Goal: Information Seeking & Learning: Learn about a topic

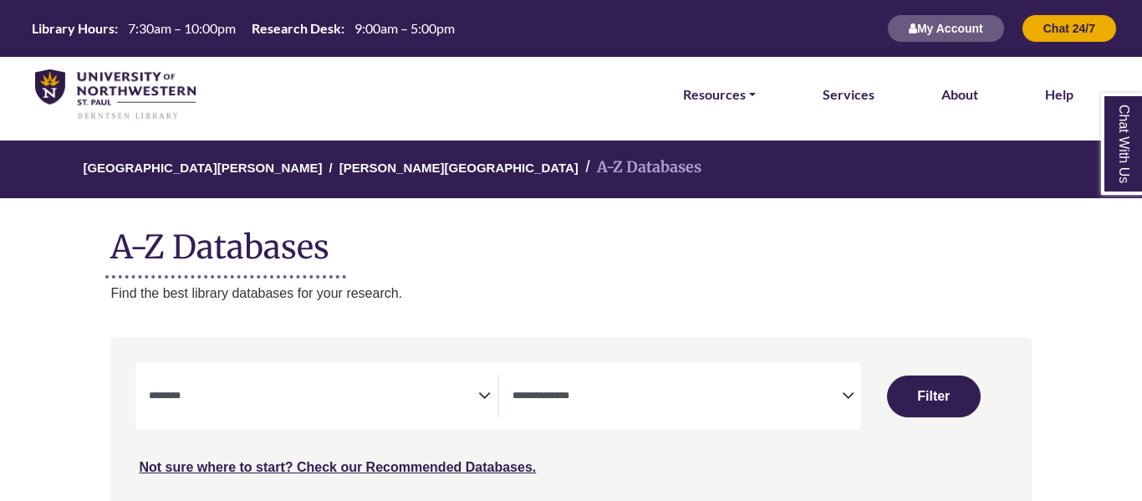
select select "Database Subject Filter"
select select "Database Types Filter"
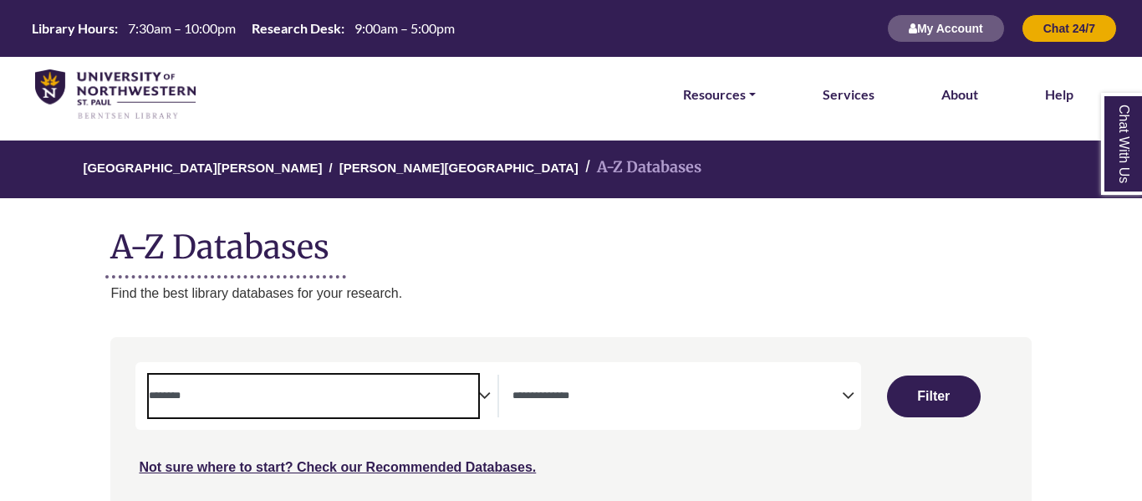
click at [376, 415] on span "Search filters" at bounding box center [314, 396] width 330 height 43
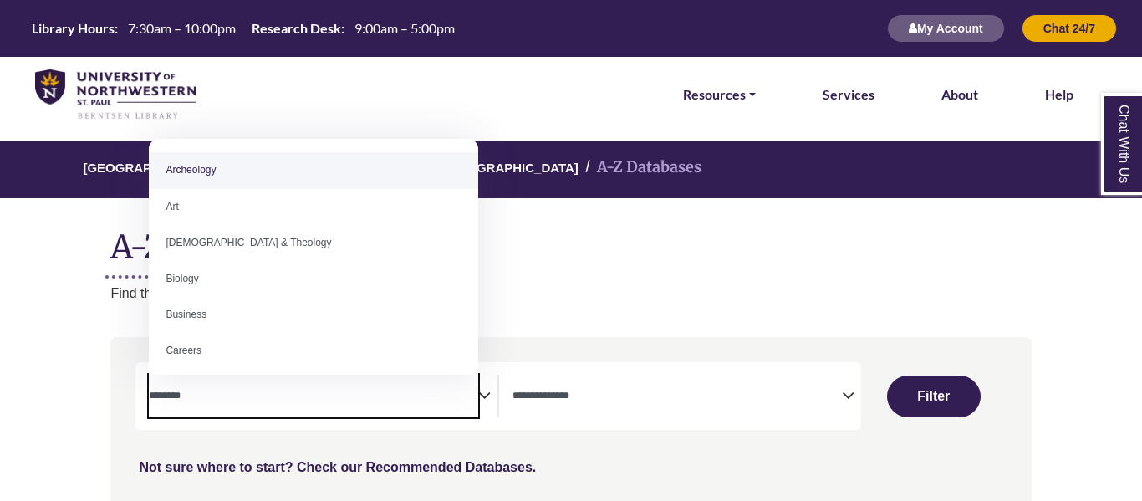
click at [376, 401] on textarea "Search" at bounding box center [314, 397] width 330 height 13
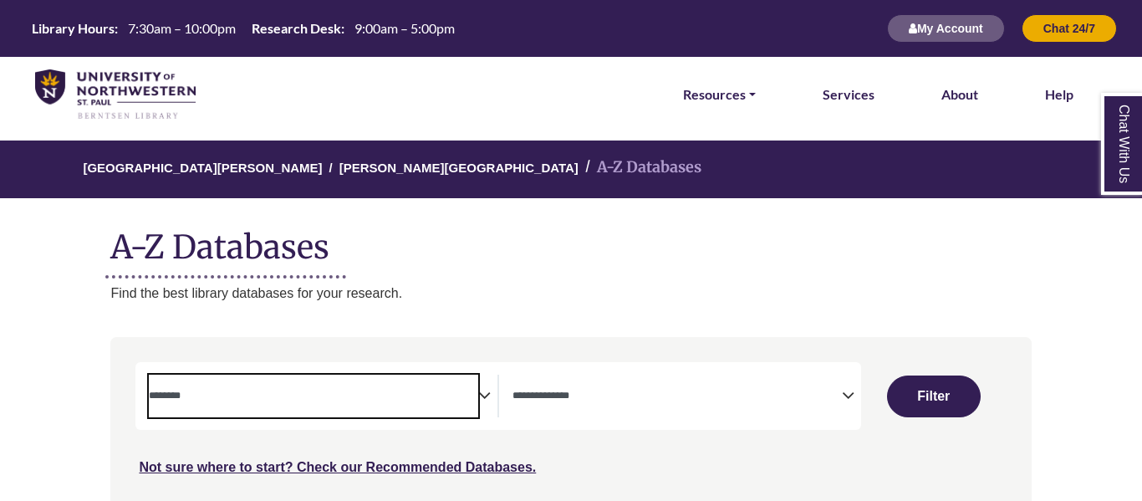
click at [376, 401] on textarea "Search" at bounding box center [314, 397] width 330 height 13
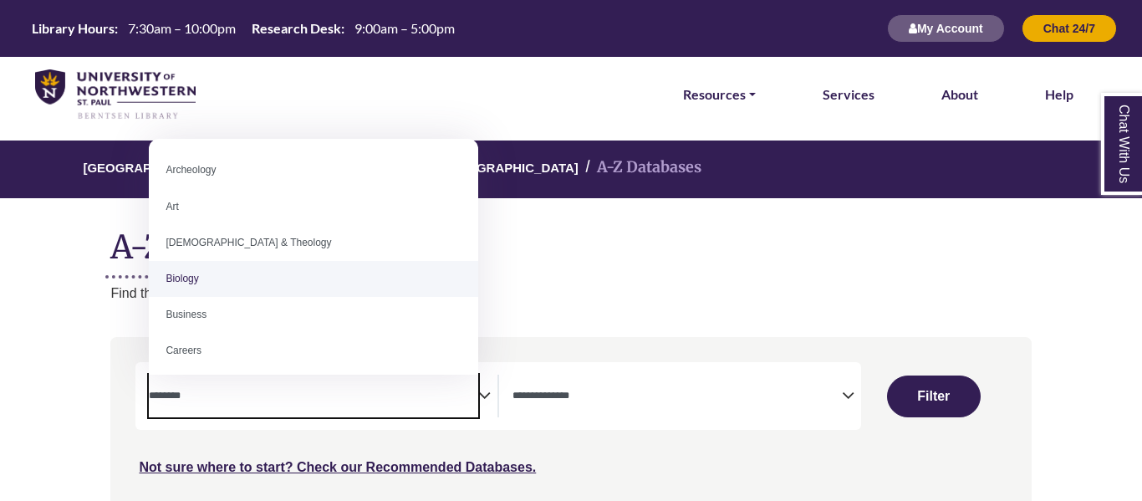
select select "*****"
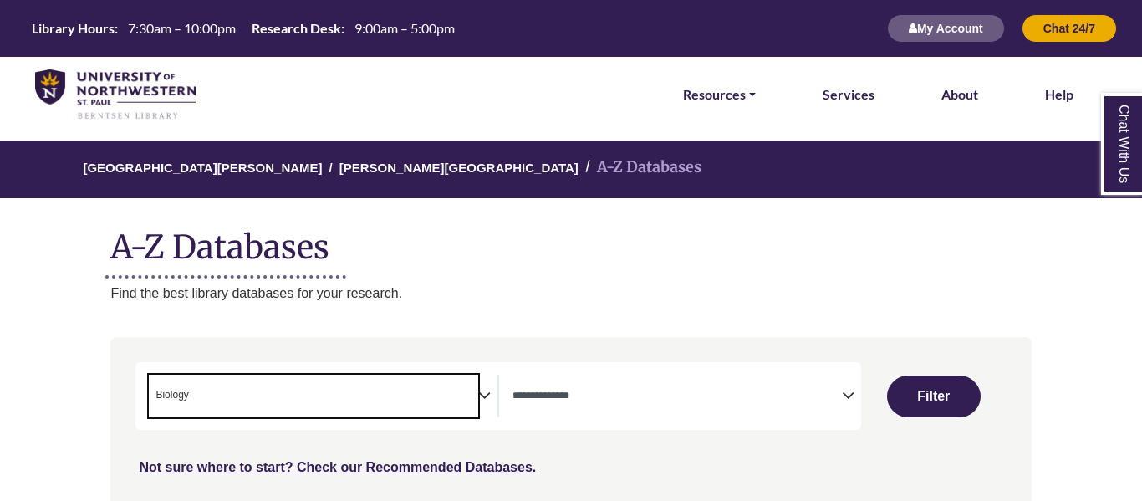
scroll to position [50, 0]
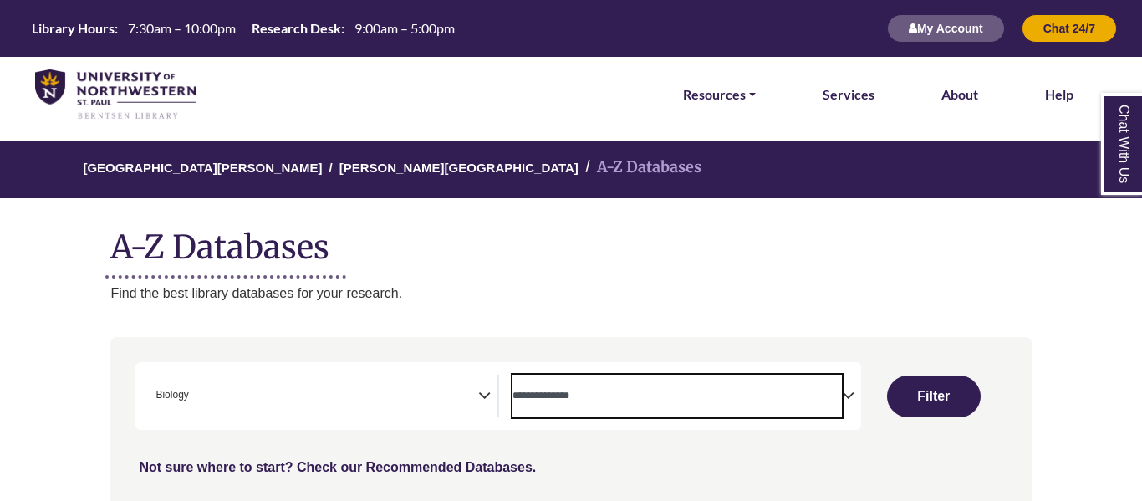
click at [613, 379] on span "Search filters" at bounding box center [678, 396] width 330 height 43
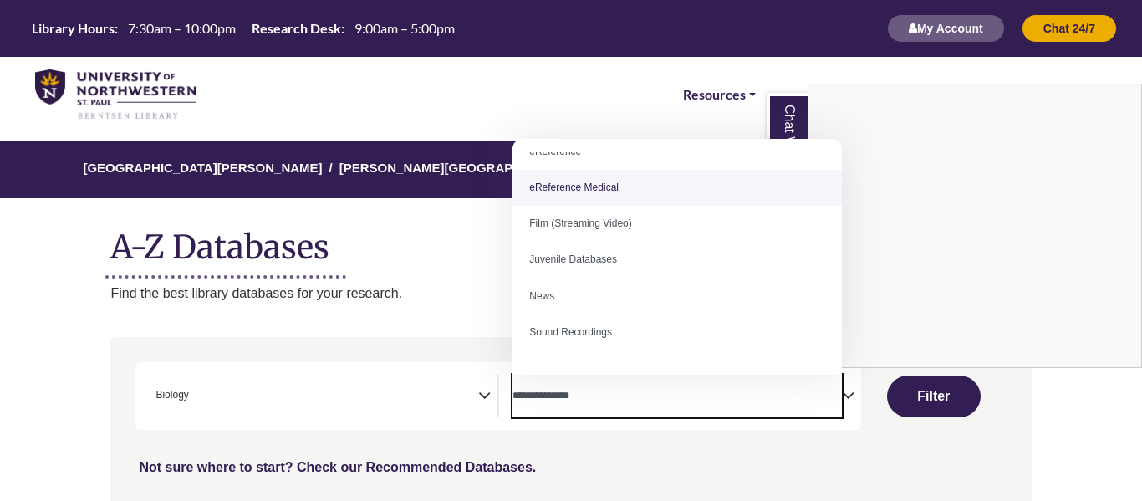
scroll to position [116, 0]
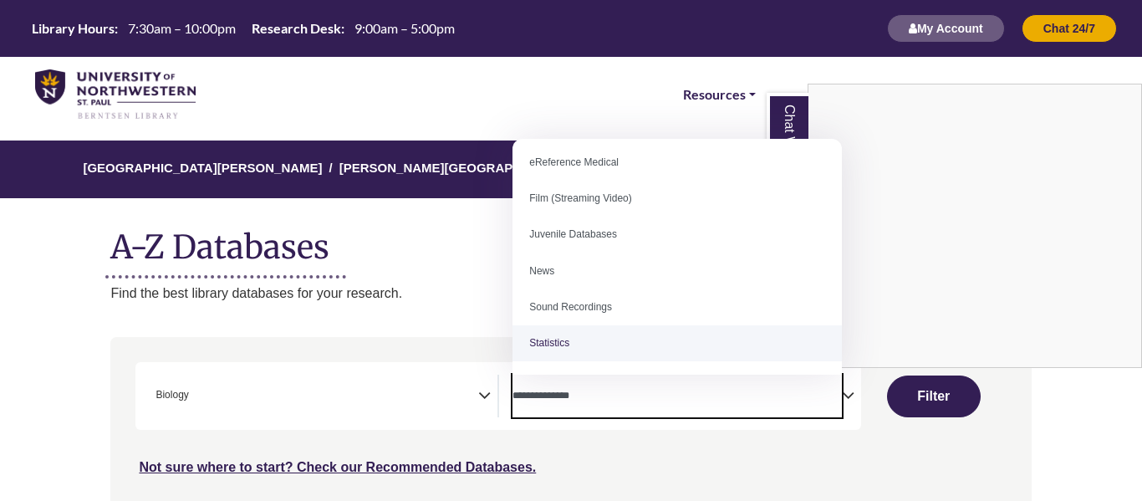
click at [823, 467] on div "Chat With Us" at bounding box center [571, 250] width 1142 height 501
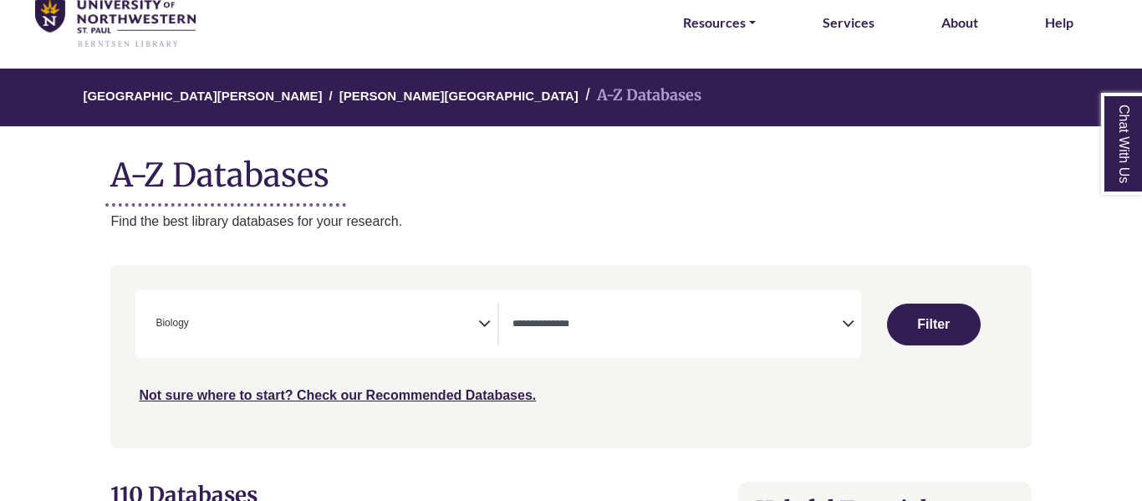
scroll to position [75, 2]
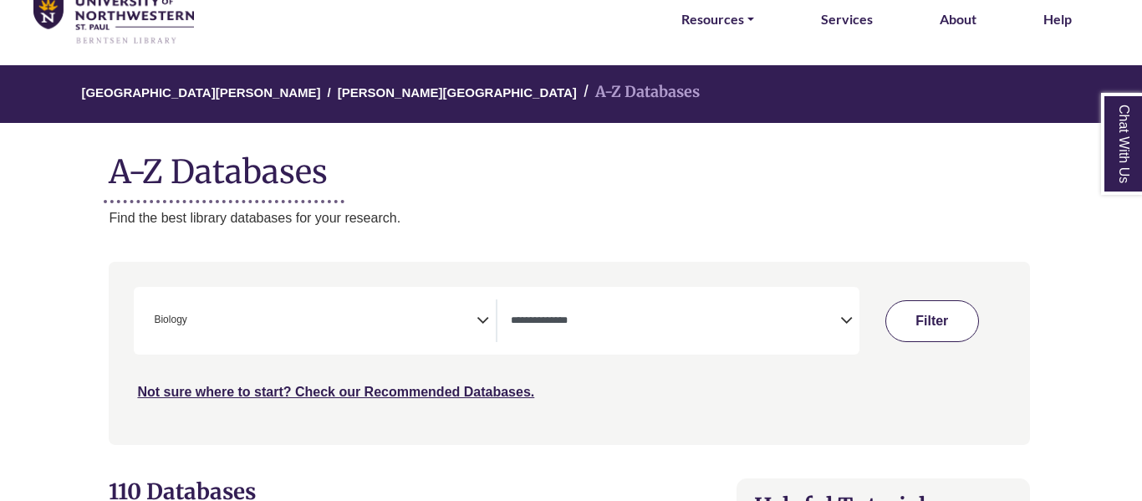
click at [907, 325] on button "Filter" at bounding box center [933, 321] width 94 height 42
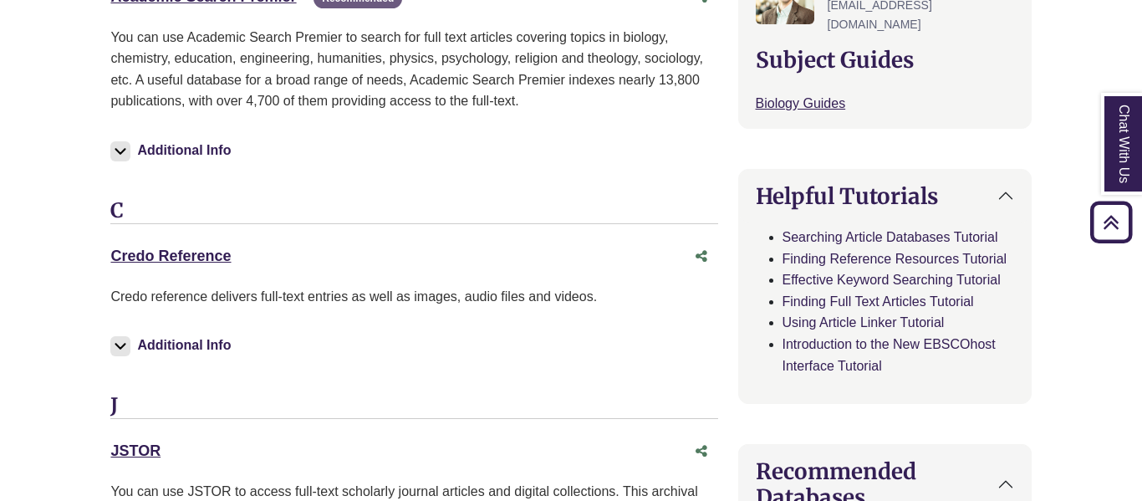
scroll to position [180, 0]
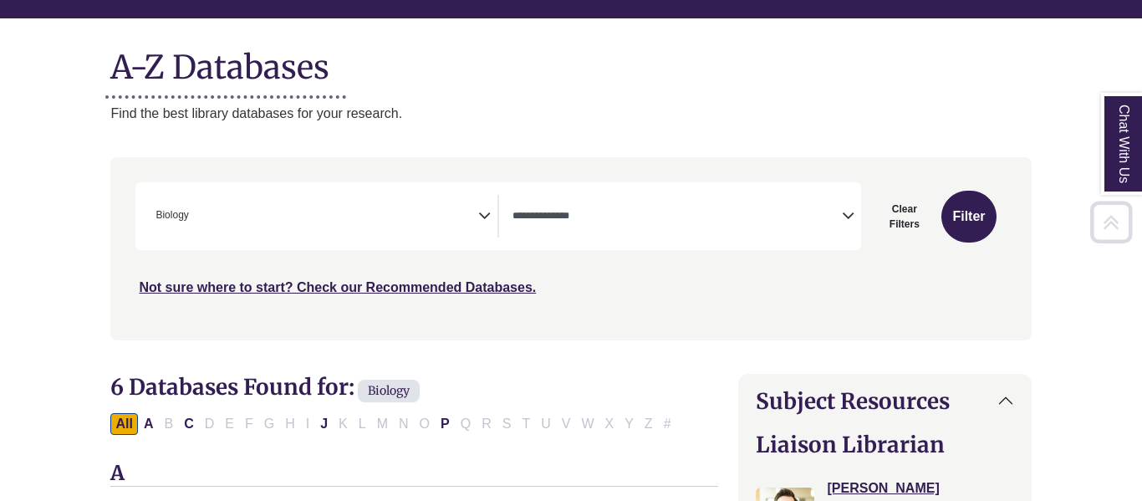
click at [442, 206] on span "× Biology" at bounding box center [314, 216] width 330 height 43
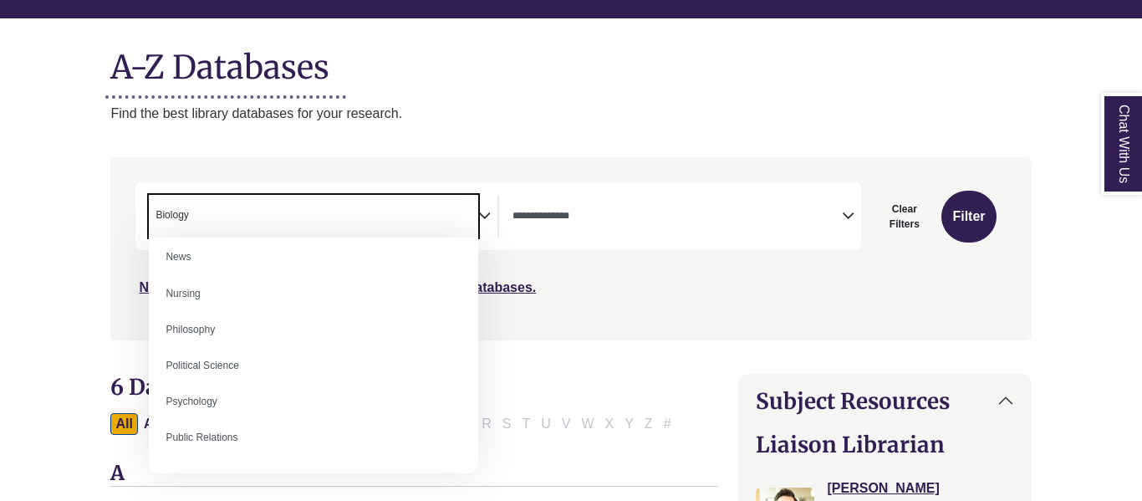
scroll to position [1221, 0]
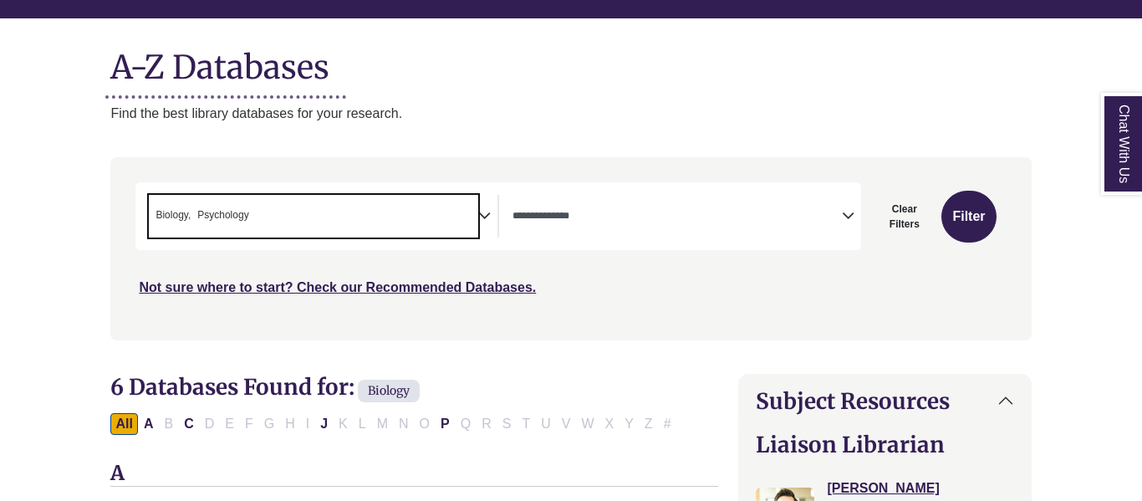
click at [401, 217] on span "× Biology × Psychology" at bounding box center [314, 216] width 330 height 43
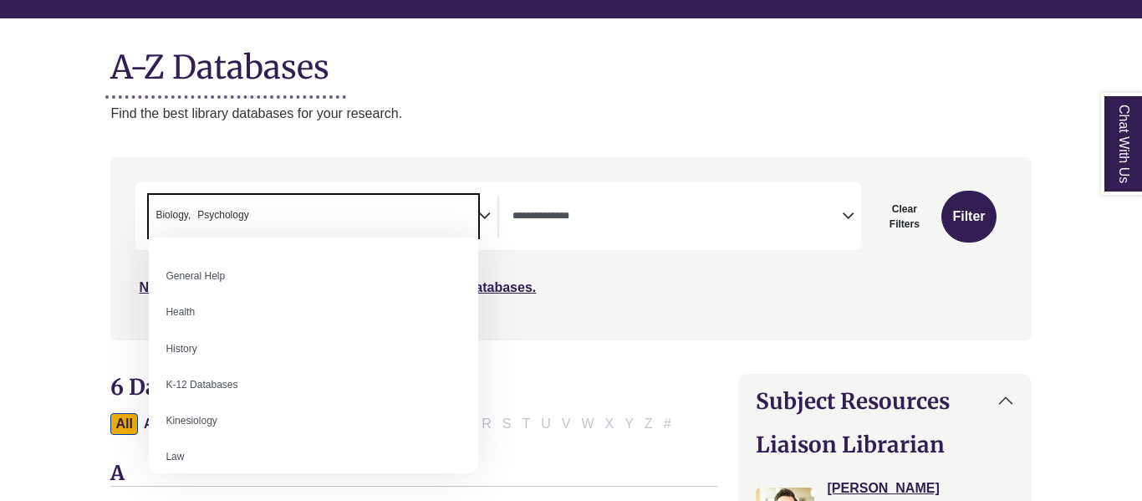
scroll to position [765, 0]
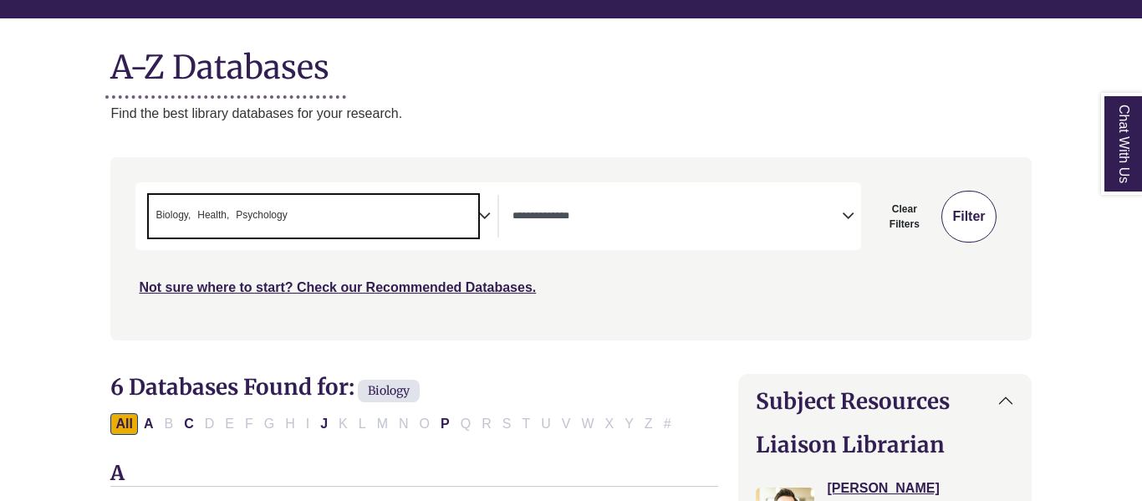
click at [958, 219] on button "Filter" at bounding box center [969, 217] width 54 height 52
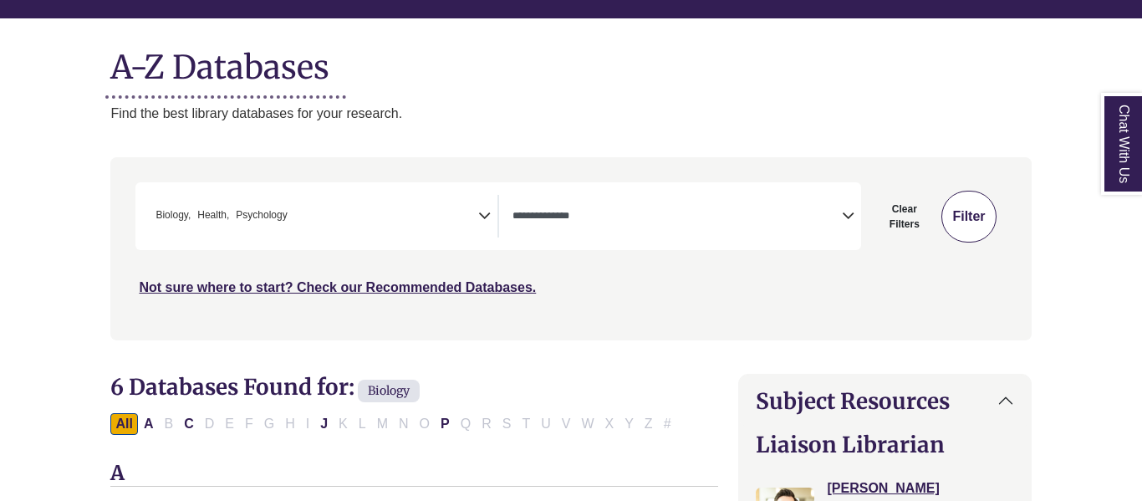
select select "Database Types Filter"
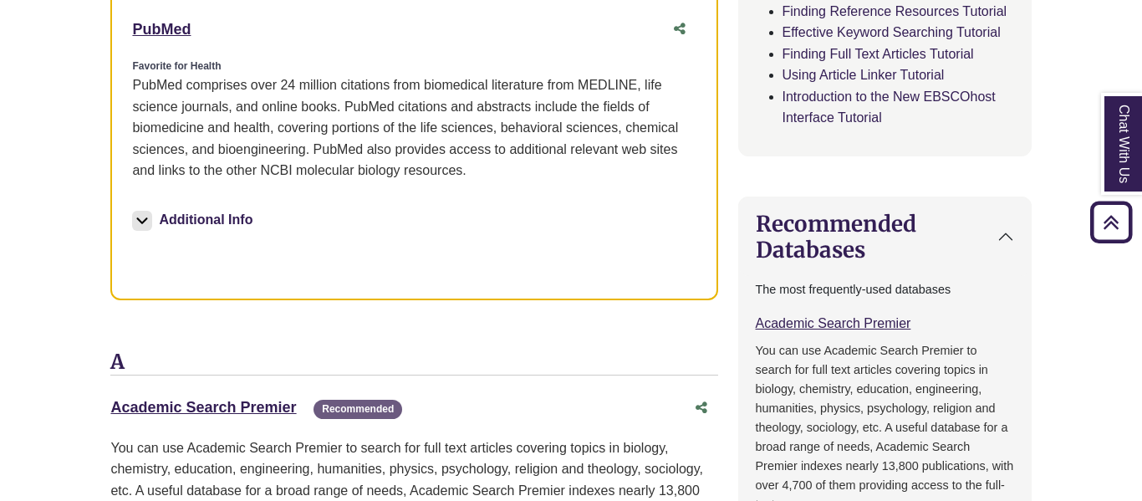
scroll to position [1132, 0]
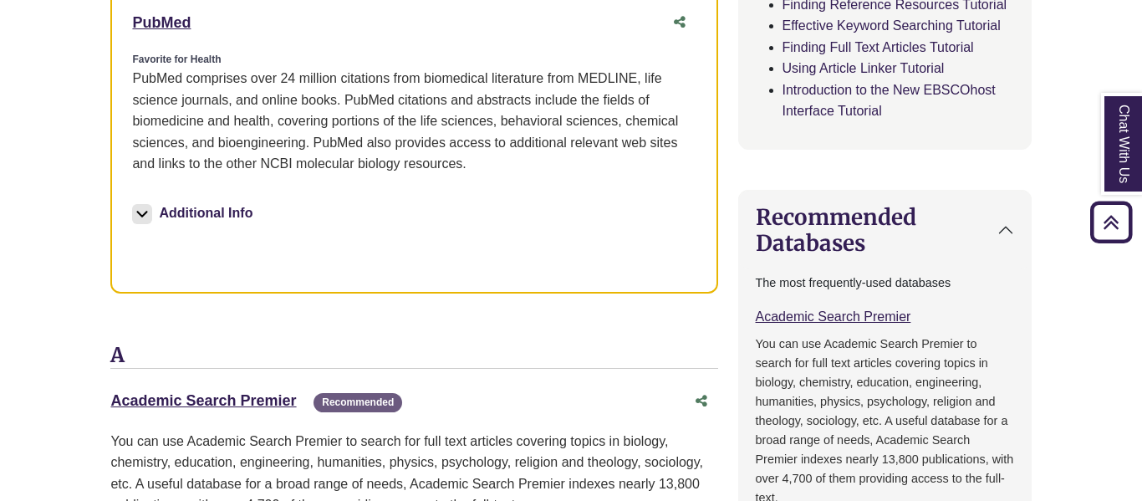
click at [185, 210] on button "Additional Info" at bounding box center [194, 213] width 125 height 23
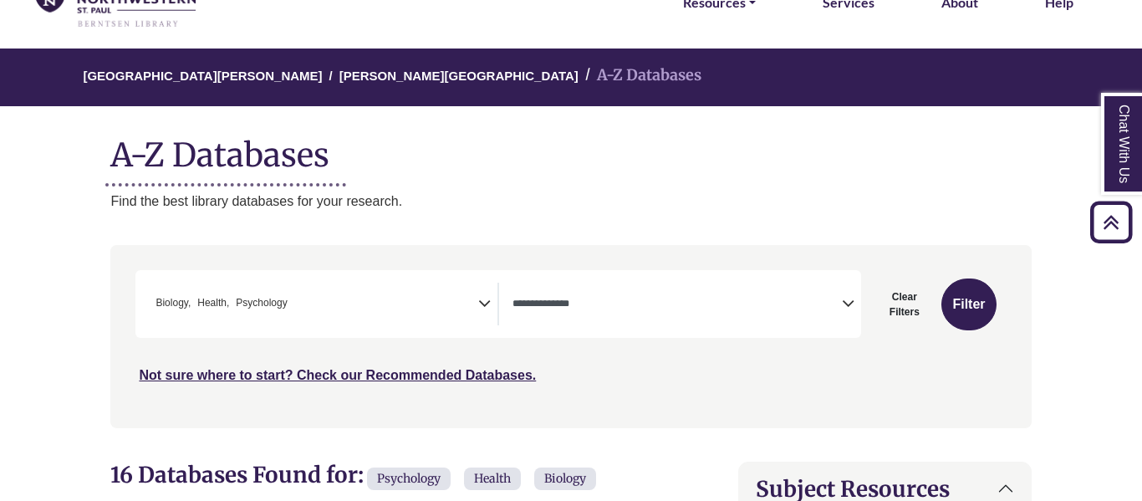
scroll to position [27, 0]
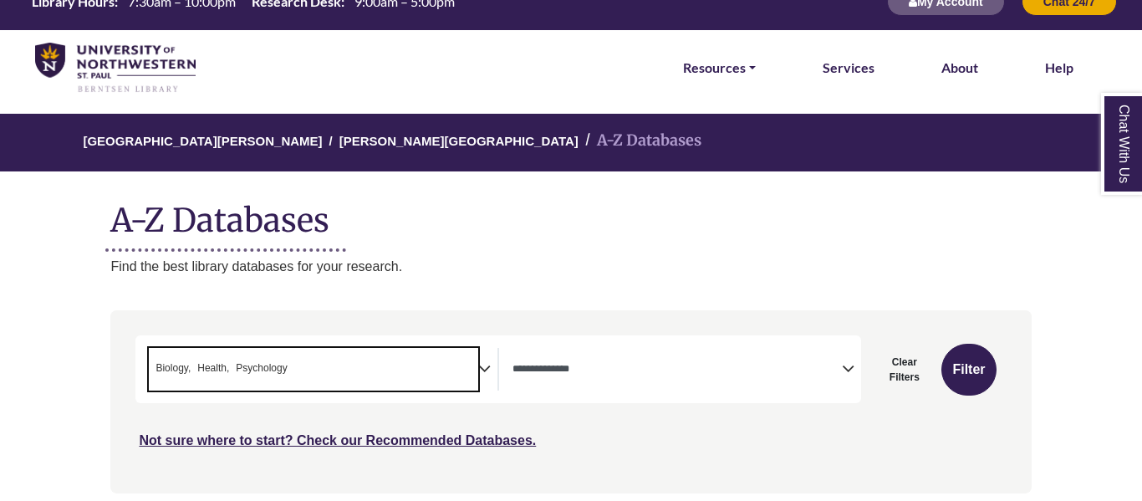
click at [350, 381] on span "× Biology × Health × Psychology" at bounding box center [314, 369] width 330 height 43
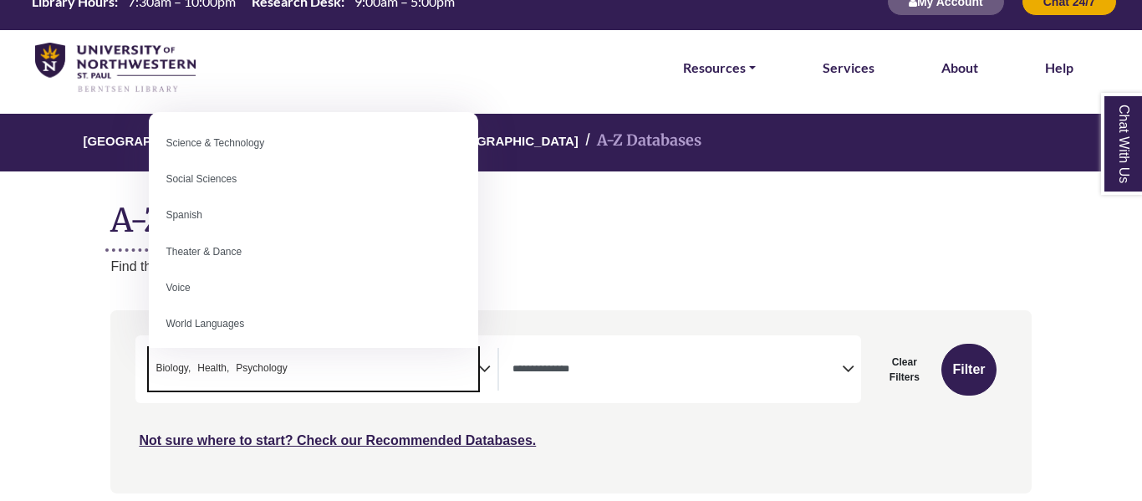
scroll to position [1489, 0]
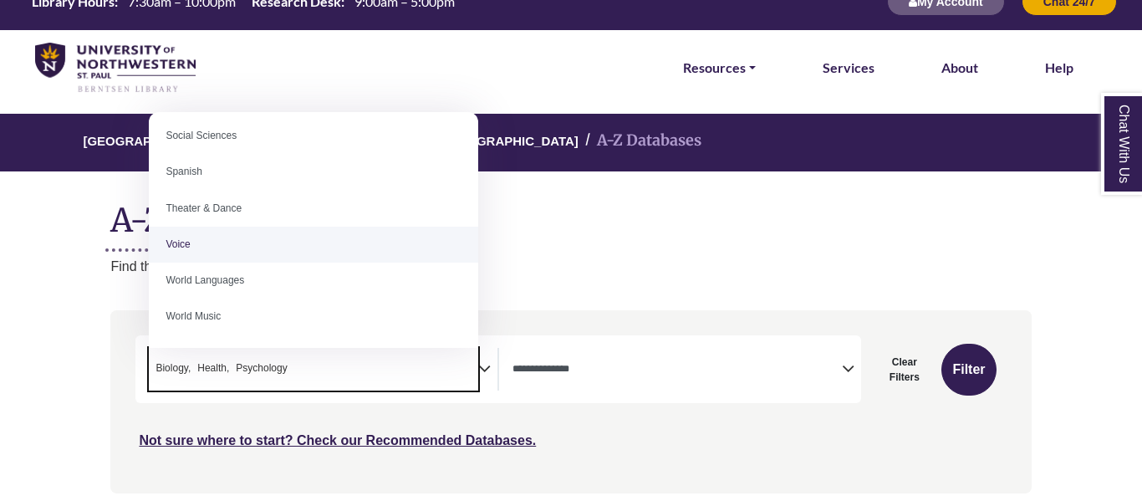
click at [561, 276] on p "Find the best library databases for your research." at bounding box center [570, 267] width 921 height 22
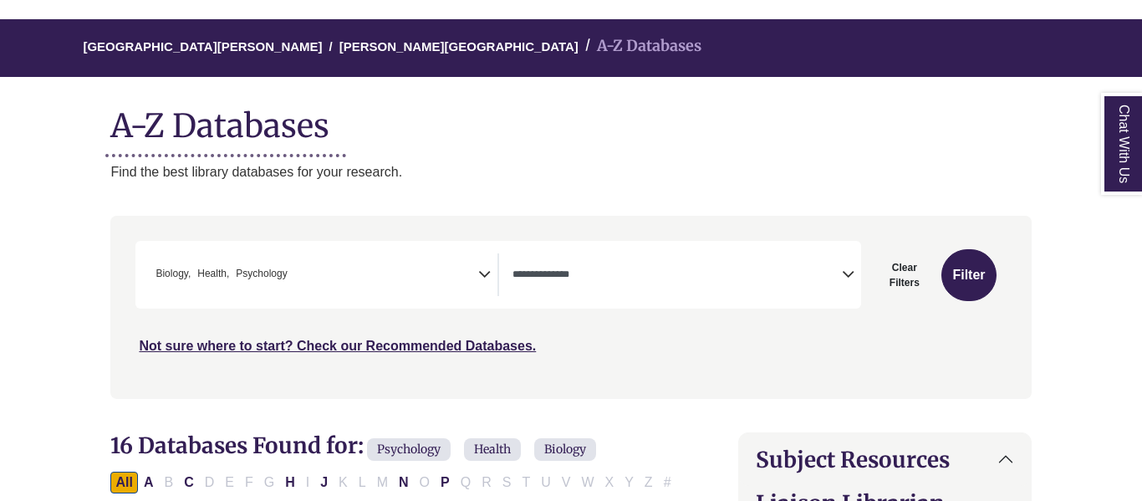
scroll to position [137, 0]
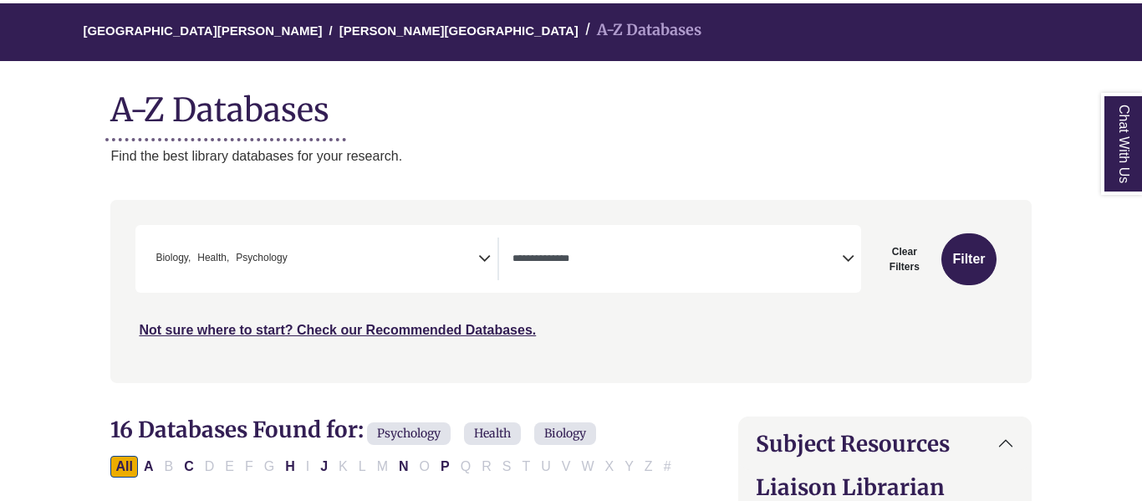
click at [563, 261] on textarea "Search" at bounding box center [678, 259] width 330 height 13
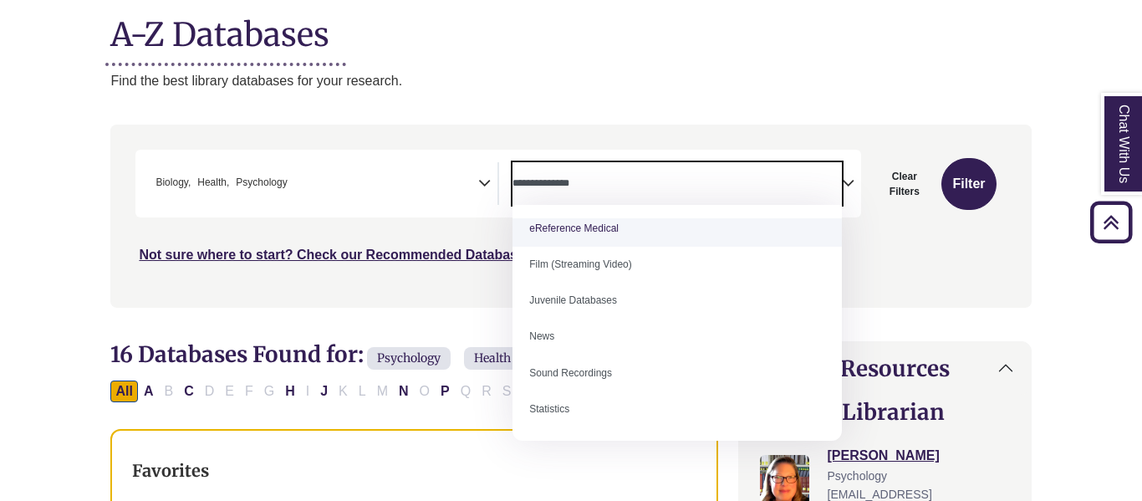
scroll to position [0, 0]
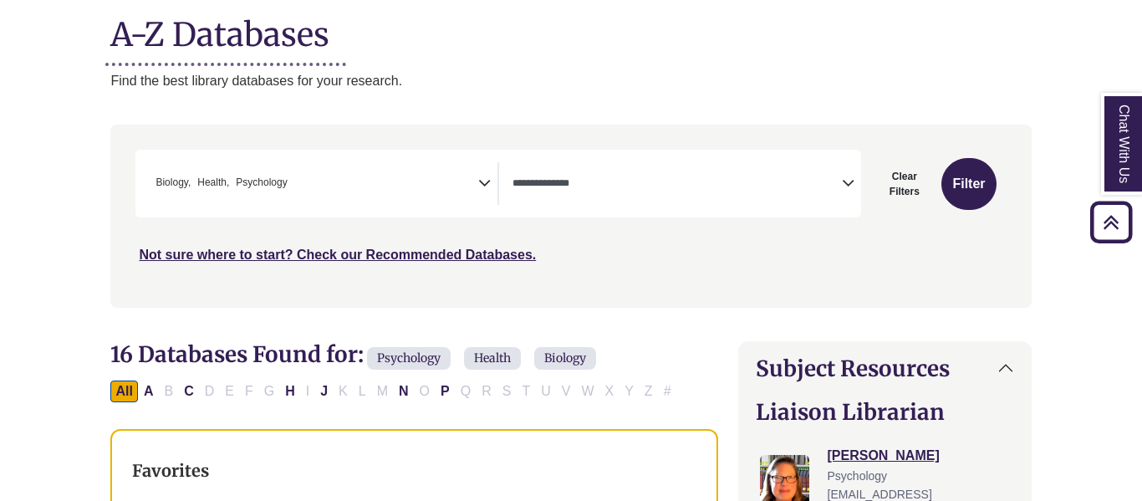
click at [452, 275] on div "Search filters" at bounding box center [570, 215] width 901 height 169
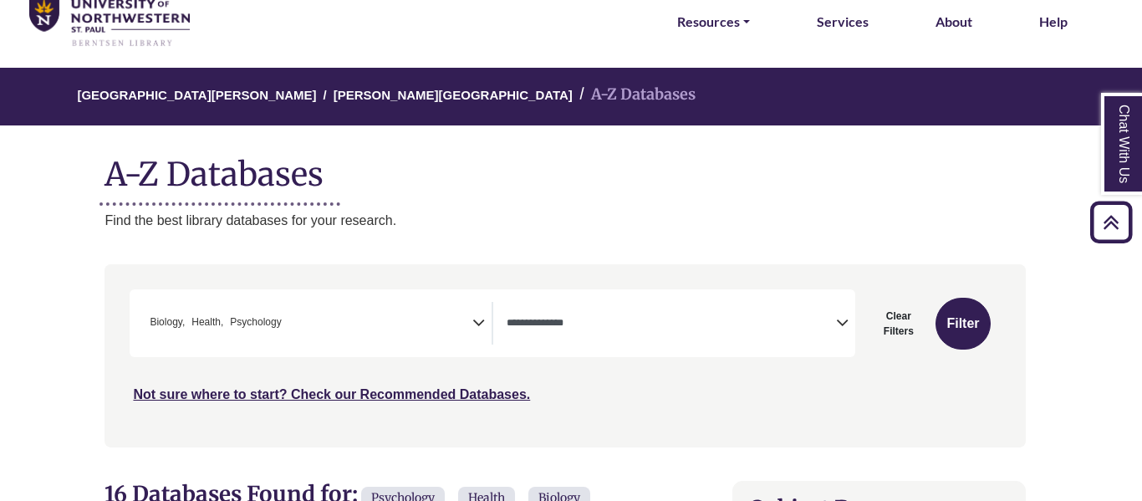
scroll to position [0, 6]
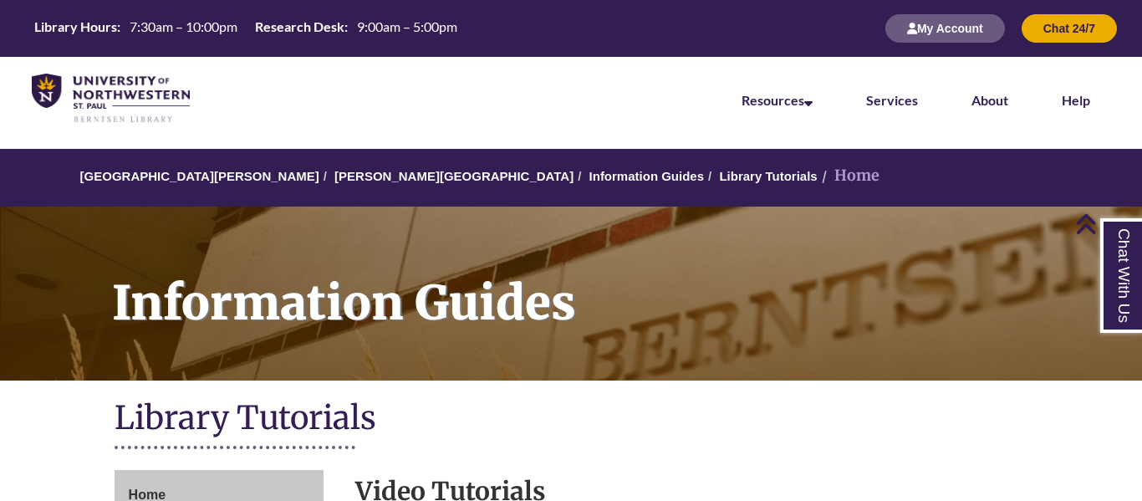
scroll to position [568, 0]
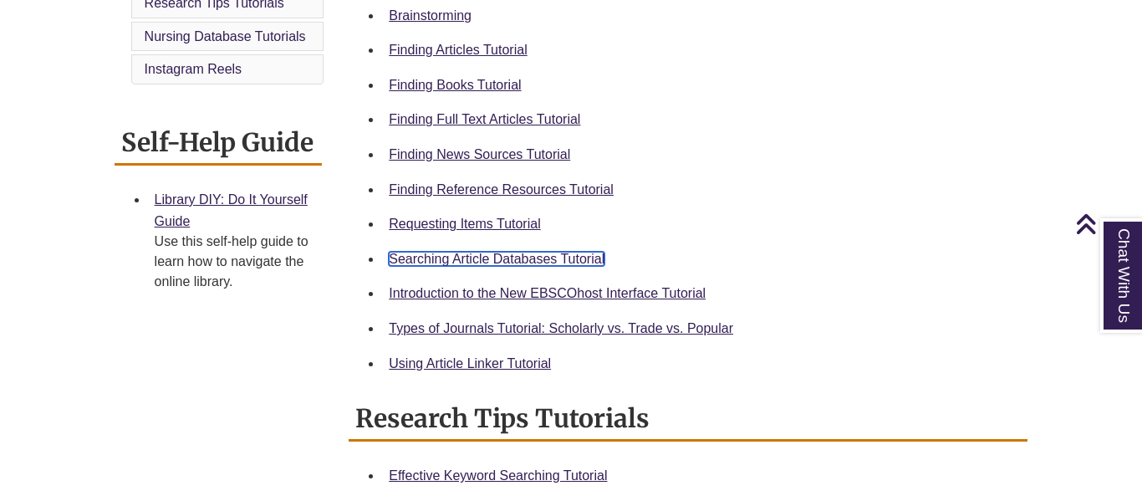
click at [559, 255] on link "Searching Article Databases Tutorial" at bounding box center [497, 259] width 216 height 14
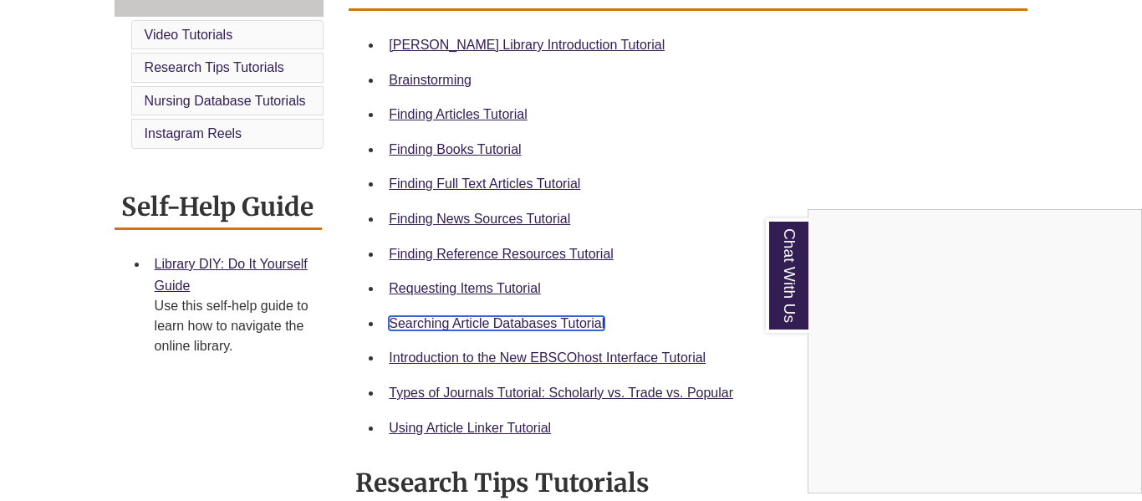
scroll to position [497, 0]
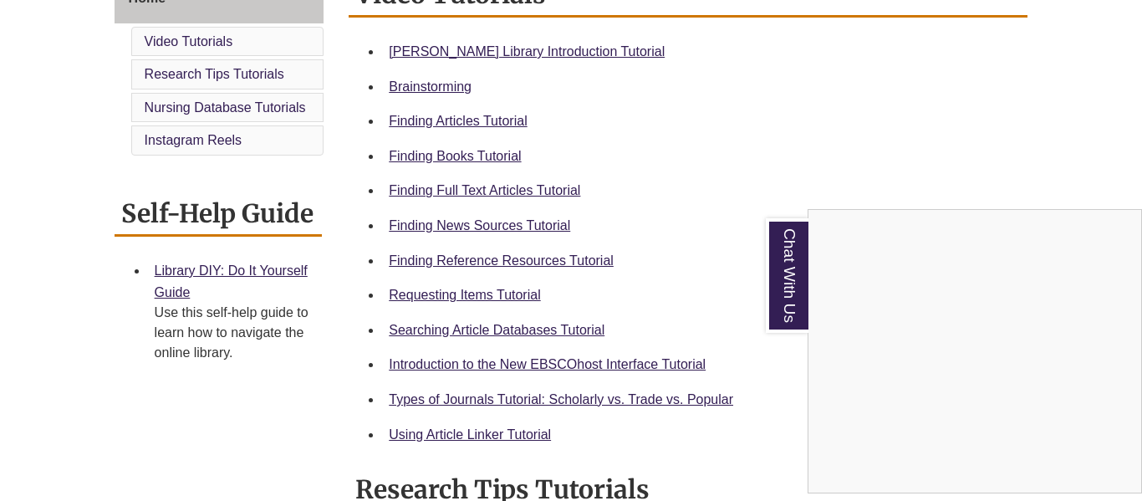
click at [417, 191] on div "Chat With Us" at bounding box center [571, 250] width 1142 height 501
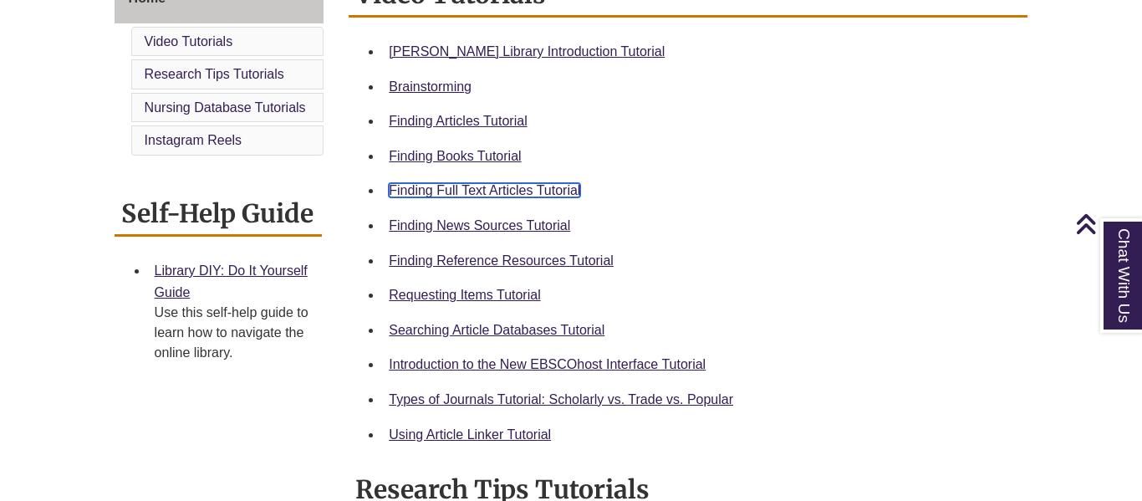
click at [421, 191] on link "Finding Full Text Articles Tutorial" at bounding box center [485, 190] width 192 height 14
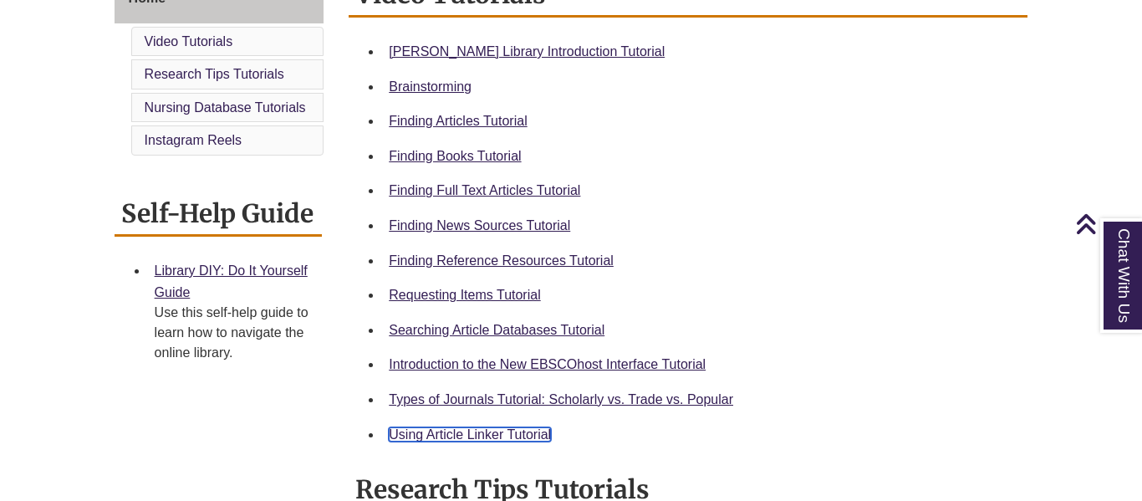
click at [476, 432] on link "Using Article Linker Tutorial" at bounding box center [470, 434] width 162 height 14
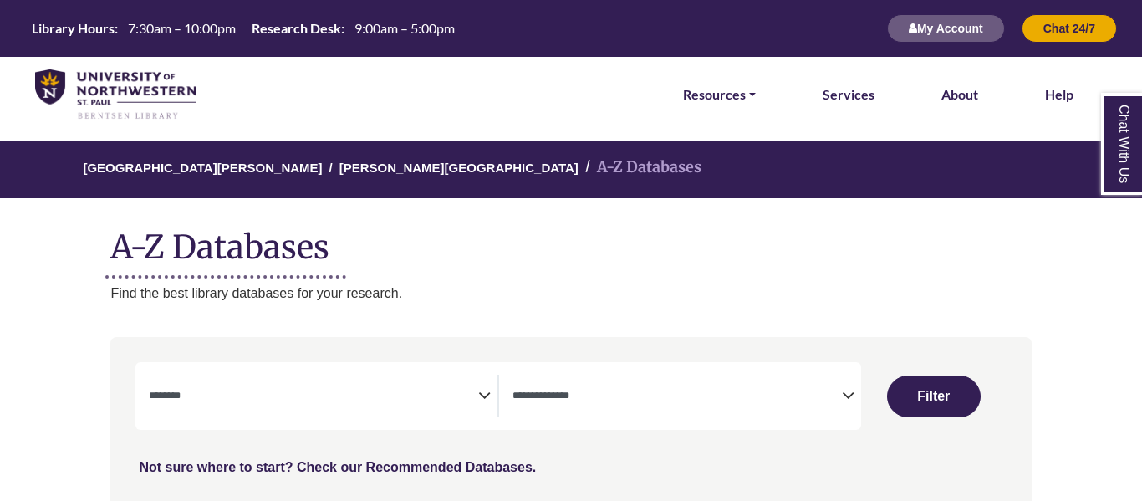
select select "Database Subject Filter"
select select "Database Types Filter"
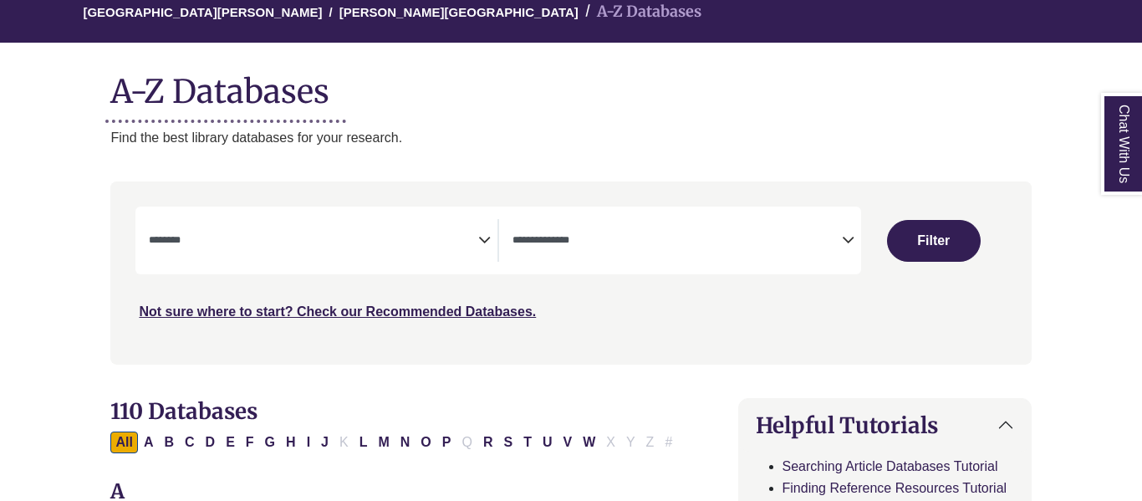
scroll to position [156, 0]
click at [462, 258] on span "Search filters" at bounding box center [314, 240] width 330 height 43
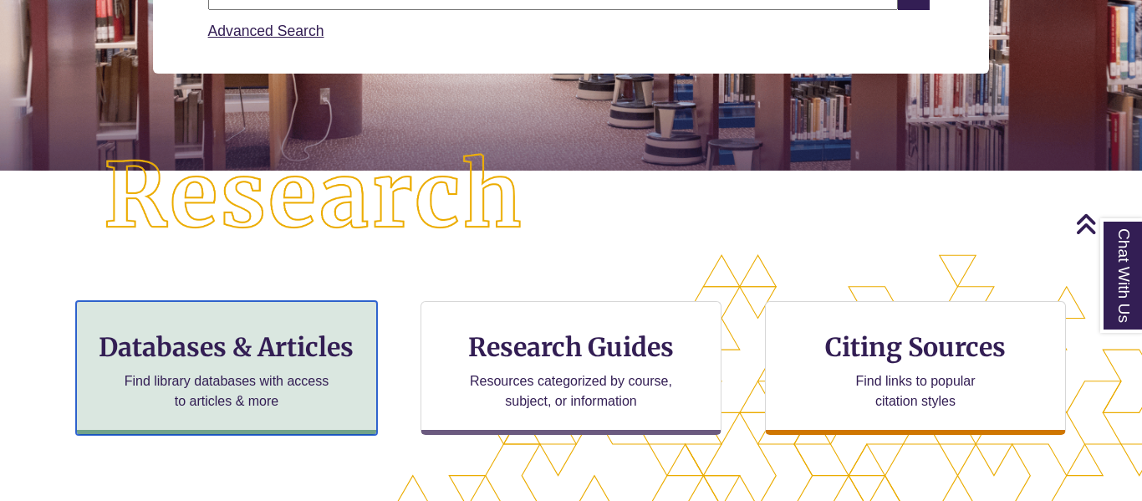
click at [261, 365] on div "Databases & Articles Find library databases with access to articles & more" at bounding box center [226, 368] width 301 height 134
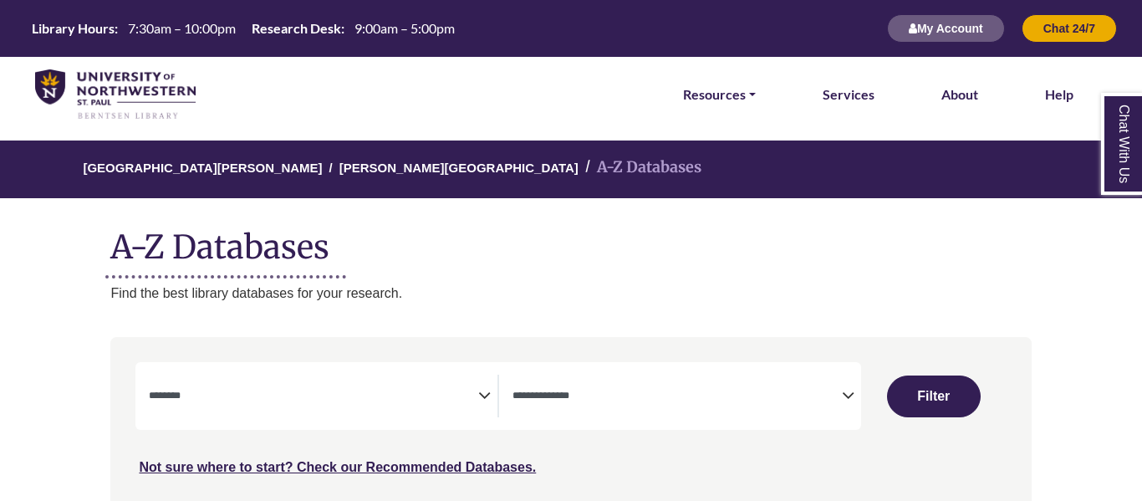
select select "Database Subject Filter"
select select "Database Types Filter"
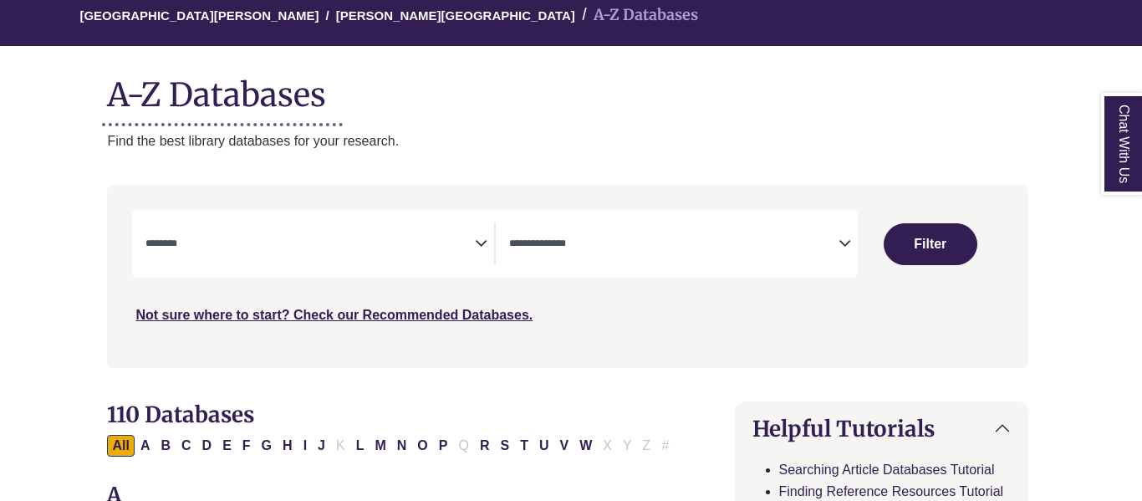
scroll to position [178, 3]
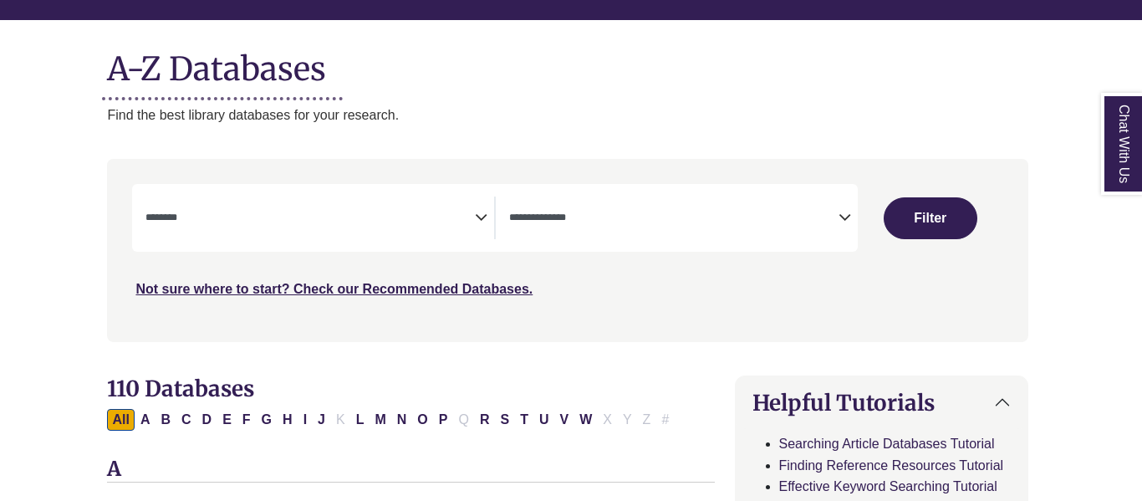
click at [428, 236] on span "Search filters" at bounding box center [311, 218] width 330 height 43
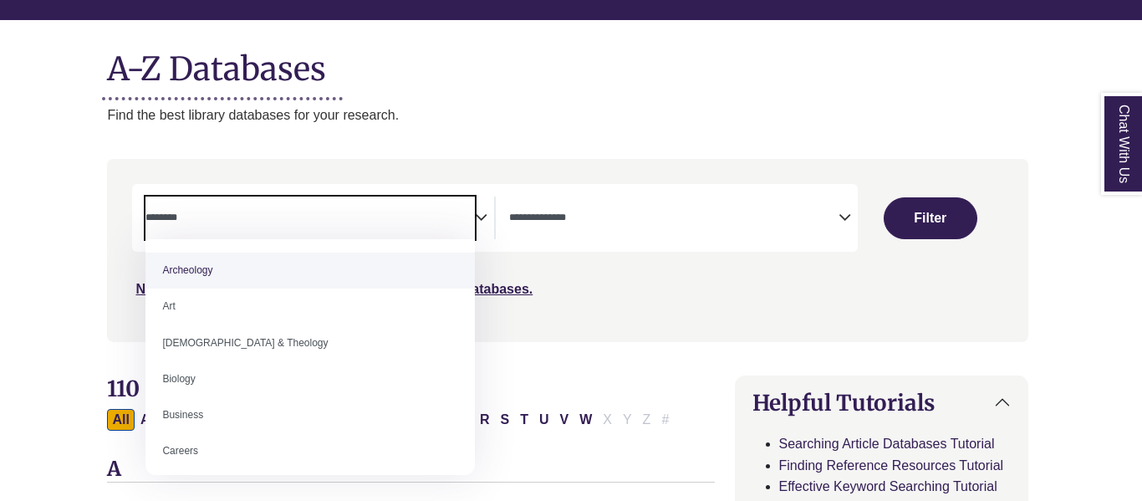
click at [661, 309] on div "Search filters" at bounding box center [567, 250] width 901 height 169
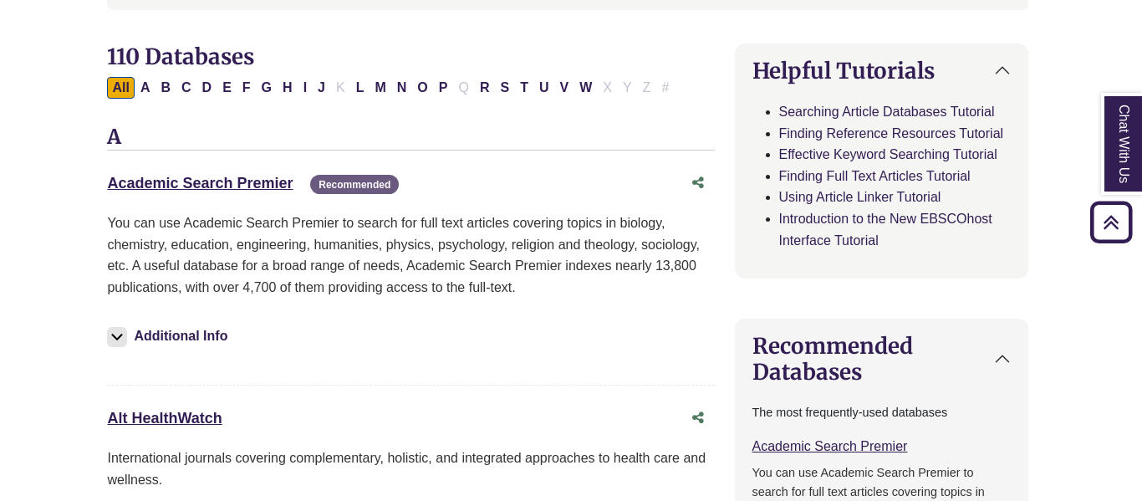
scroll to position [515, 3]
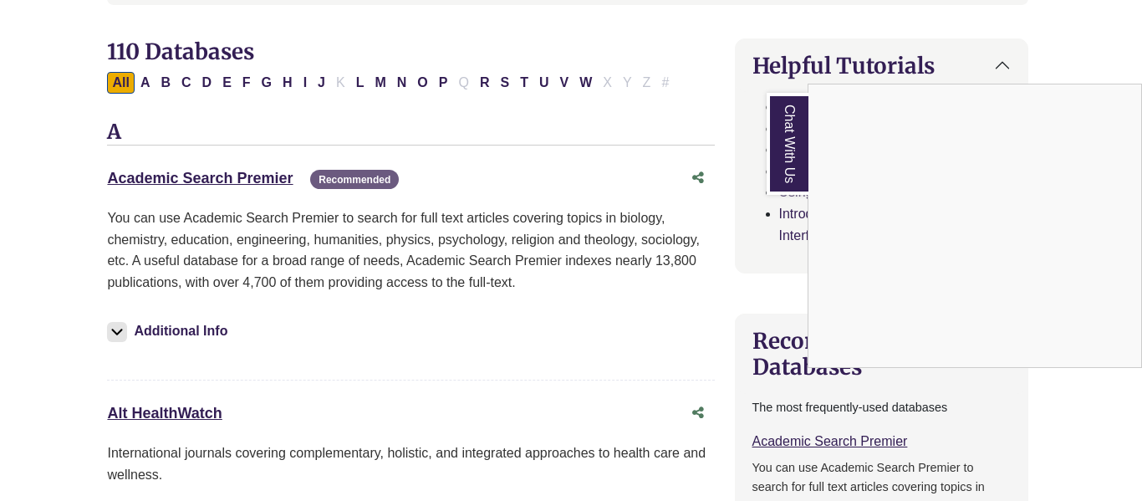
click at [215, 177] on div "Chat With Us" at bounding box center [571, 250] width 1142 height 501
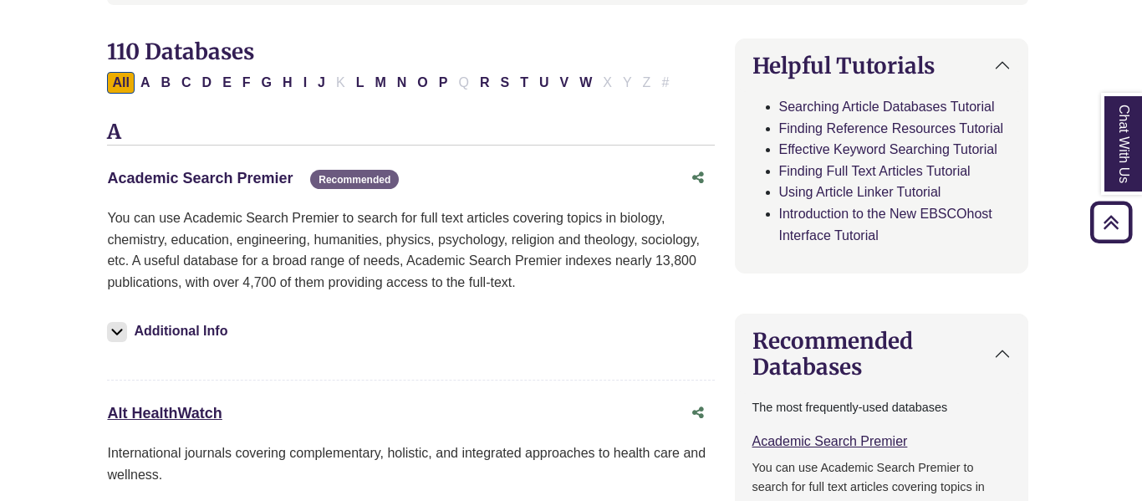
click at [217, 178] on link "Academic Search Premier This link opens in a new window" at bounding box center [200, 178] width 186 height 17
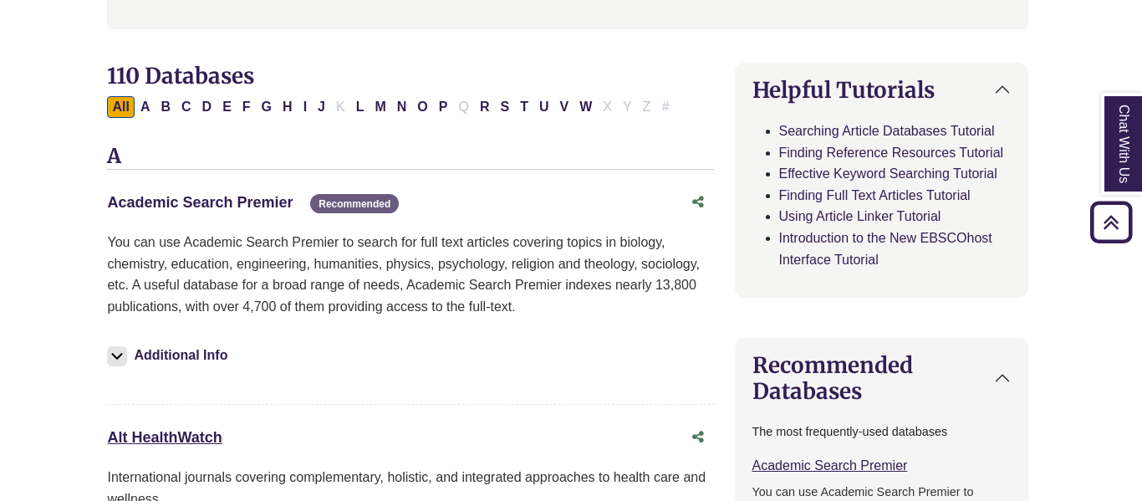
scroll to position [0, 3]
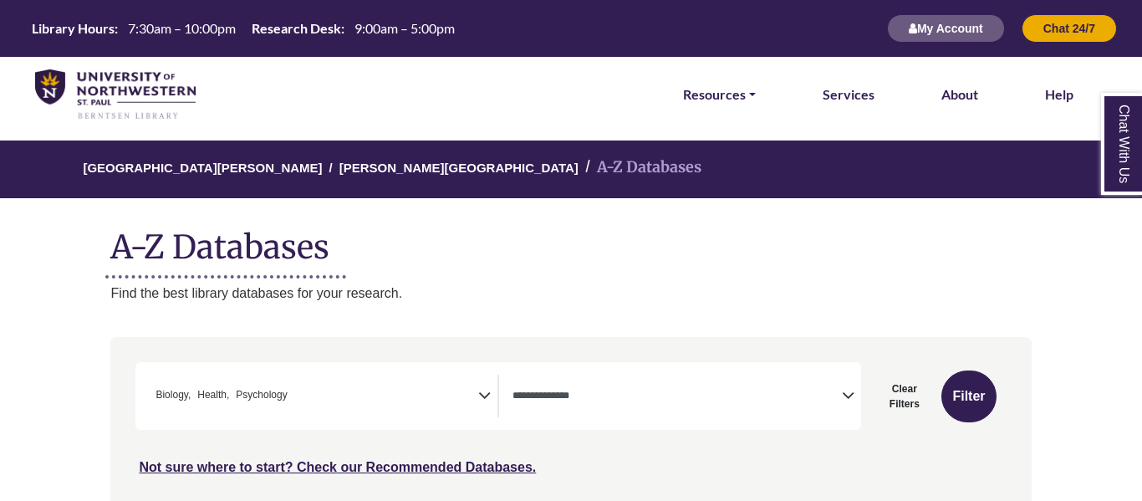
select select "*****"
select select "Database Types Filter"
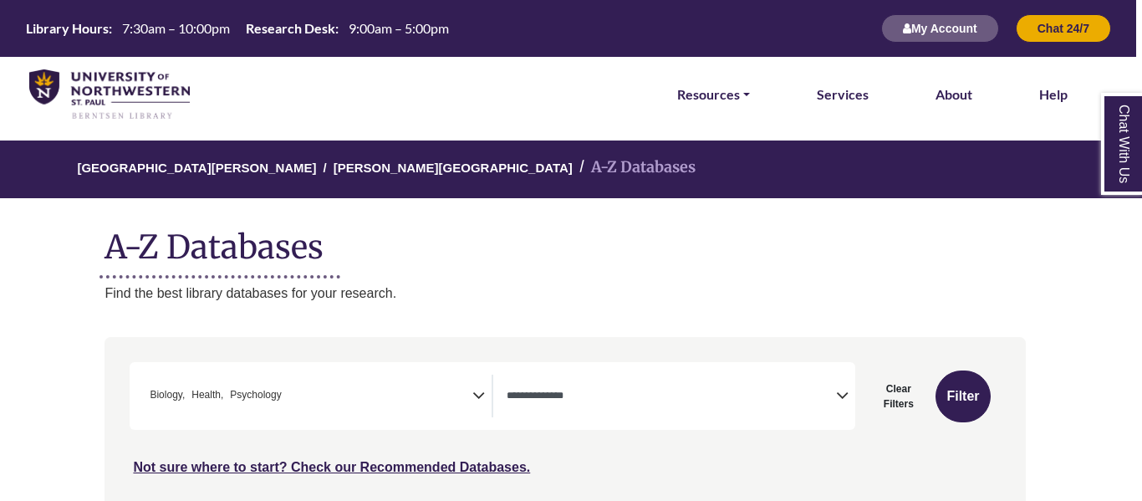
scroll to position [50, 0]
click at [1120, 111] on link "Chat With Us" at bounding box center [1122, 144] width 42 height 102
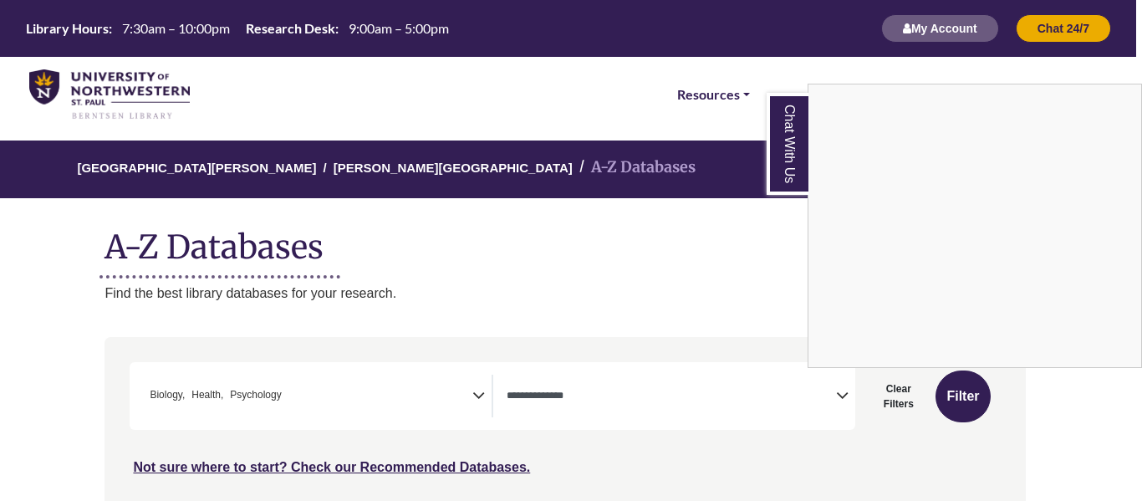
click at [776, 259] on h1 "A-Z Databases" at bounding box center [565, 240] width 921 height 51
click at [800, 147] on link "Chat With Us" at bounding box center [788, 144] width 42 height 102
